Goal: Find specific page/section: Find specific page/section

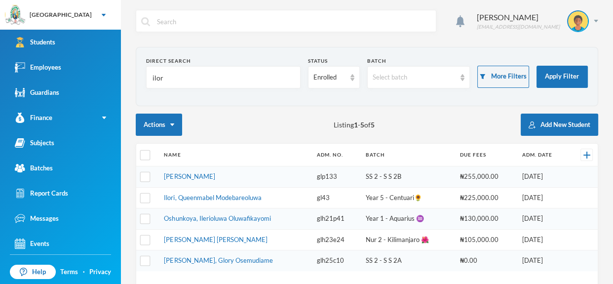
click at [292, 71] on input "ilor" at bounding box center [224, 78] width 144 height 22
type input "i"
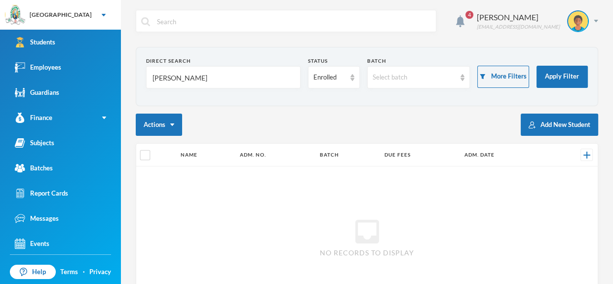
click at [257, 77] on input "[PERSON_NAME]" at bounding box center [224, 78] width 144 height 22
type input "J"
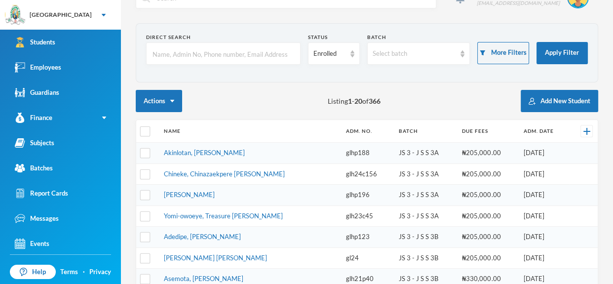
scroll to position [27, 0]
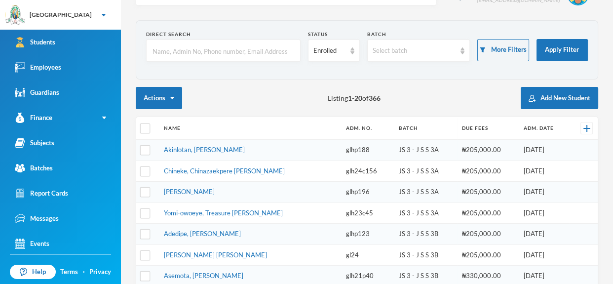
click at [251, 55] on input "text" at bounding box center [224, 51] width 144 height 22
click at [246, 49] on input "text" at bounding box center [224, 51] width 144 height 22
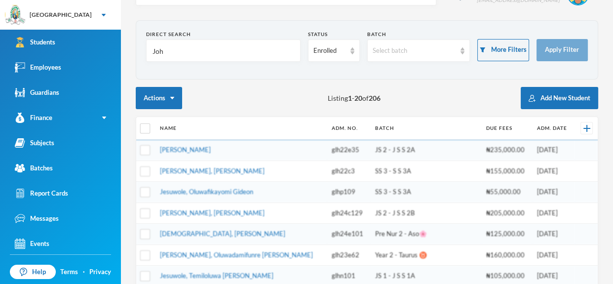
type input "[PERSON_NAME]"
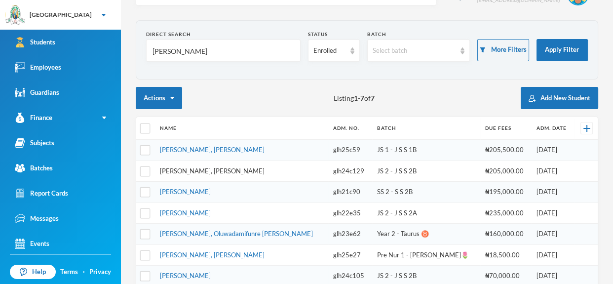
click at [203, 171] on link "[PERSON_NAME], [PERSON_NAME]" at bounding box center [212, 171] width 105 height 8
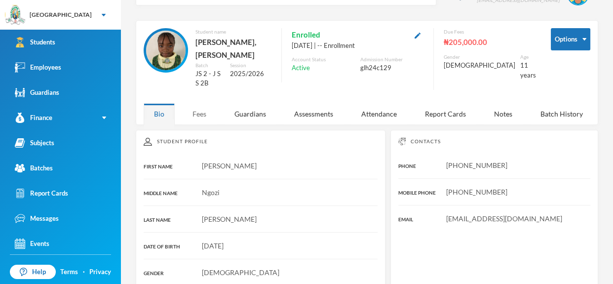
click at [206, 103] on div "Fees" at bounding box center [199, 113] width 35 height 21
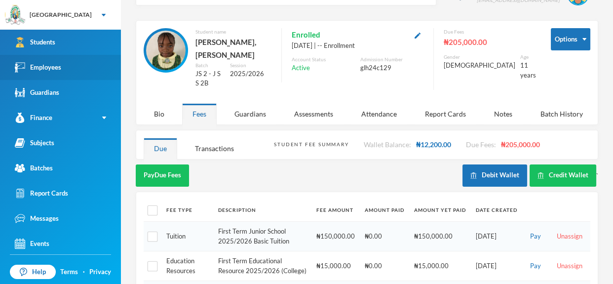
click at [46, 65] on div "Employees" at bounding box center [38, 67] width 46 height 10
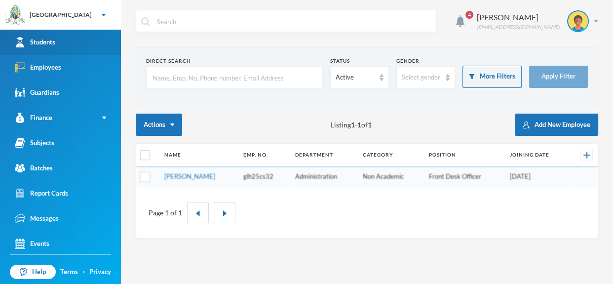
click at [79, 42] on link "Students" at bounding box center [60, 42] width 121 height 25
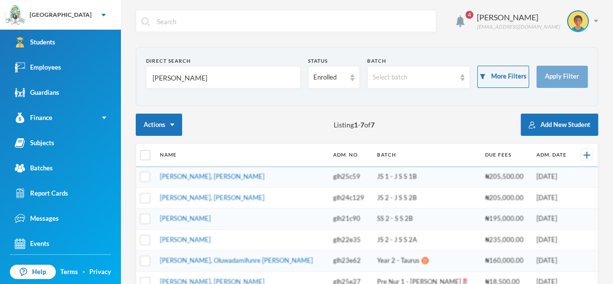
click at [196, 69] on input "[PERSON_NAME]" at bounding box center [224, 78] width 144 height 22
type input "J"
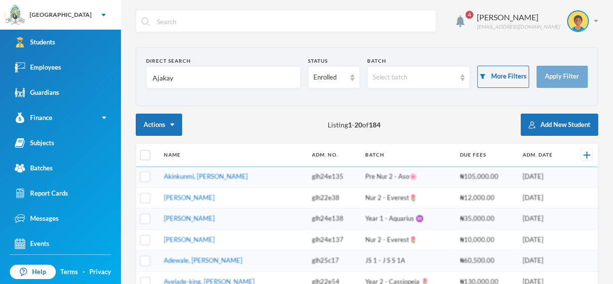
type input "Ajakaye"
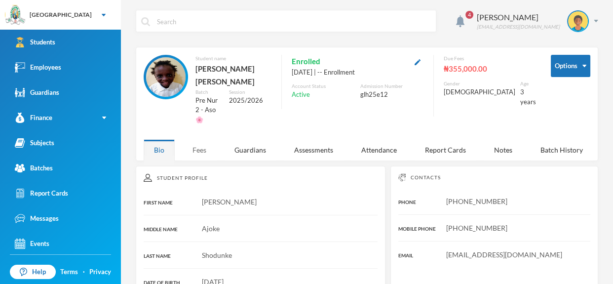
click at [198, 139] on div "Fees" at bounding box center [199, 149] width 35 height 21
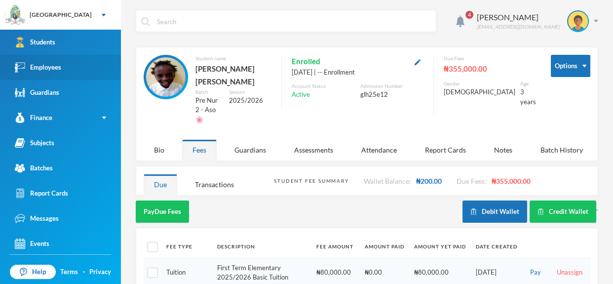
click at [112, 64] on link "Employees" at bounding box center [60, 67] width 121 height 25
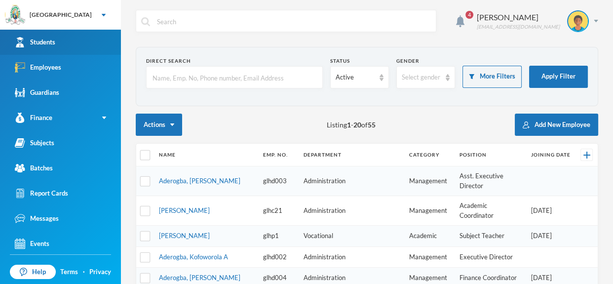
click at [98, 43] on link "Students" at bounding box center [60, 42] width 121 height 25
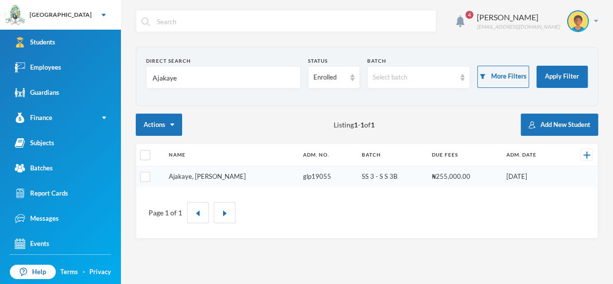
click at [195, 178] on link "Ajakaye, [PERSON_NAME]" at bounding box center [207, 176] width 77 height 8
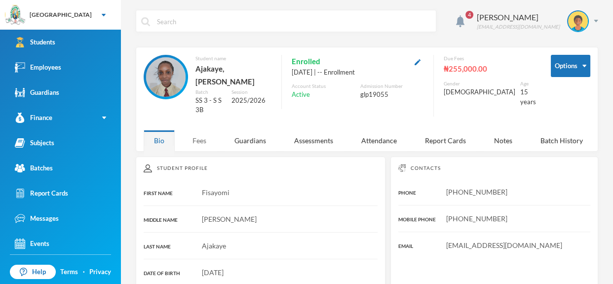
click at [200, 131] on div "Fees" at bounding box center [199, 140] width 35 height 21
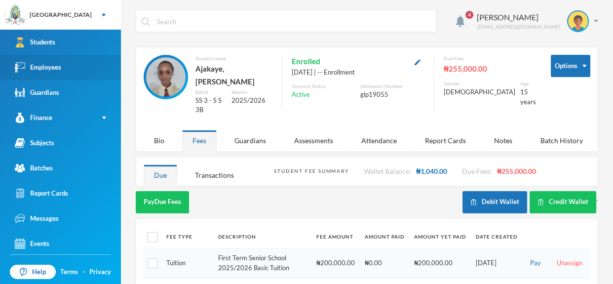
click at [55, 60] on link "Employees" at bounding box center [60, 67] width 121 height 25
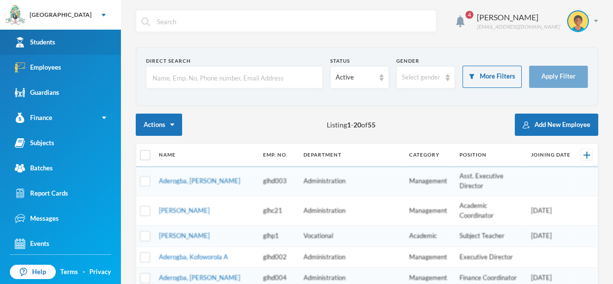
click at [53, 37] on div "Students" at bounding box center [35, 42] width 40 height 10
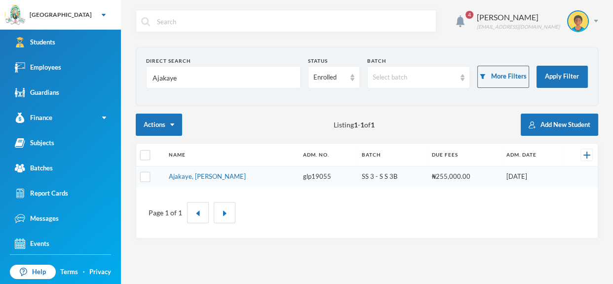
click at [186, 77] on input "Ajakaye" at bounding box center [224, 78] width 144 height 22
type input "A"
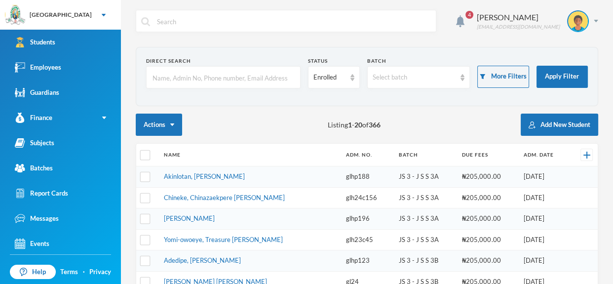
type input "M"
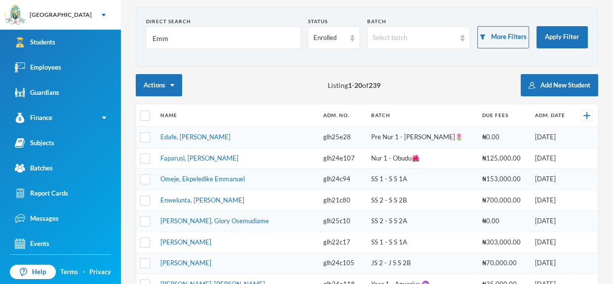
scroll to position [96, 0]
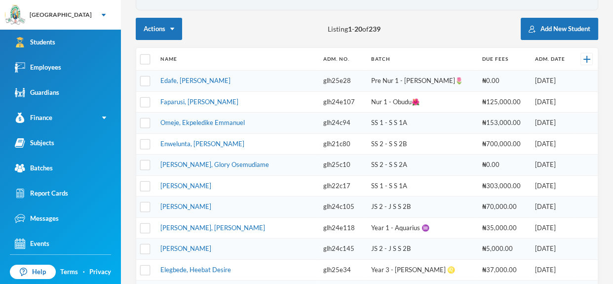
type input "E"
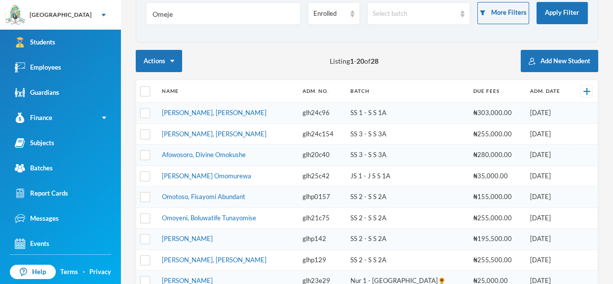
scroll to position [0, 0]
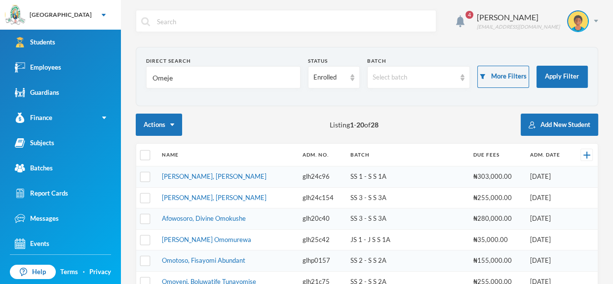
click at [207, 86] on input "Omeje" at bounding box center [224, 78] width 144 height 22
type input "Ome"
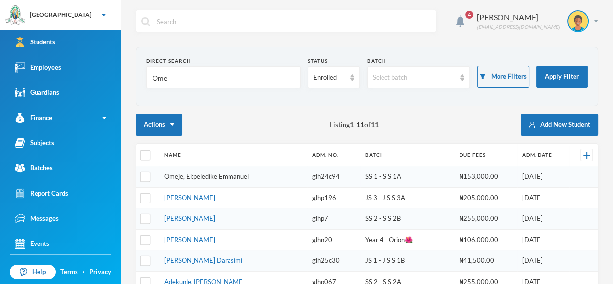
click at [210, 172] on link "Omeje, Ekpeledike Emmanuel" at bounding box center [206, 176] width 84 height 8
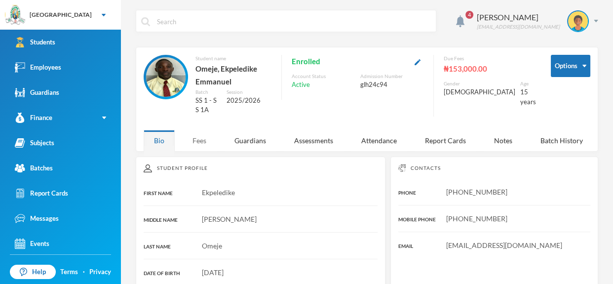
click at [197, 135] on div "Fees" at bounding box center [199, 140] width 35 height 21
